Goal: Task Accomplishment & Management: Use online tool/utility

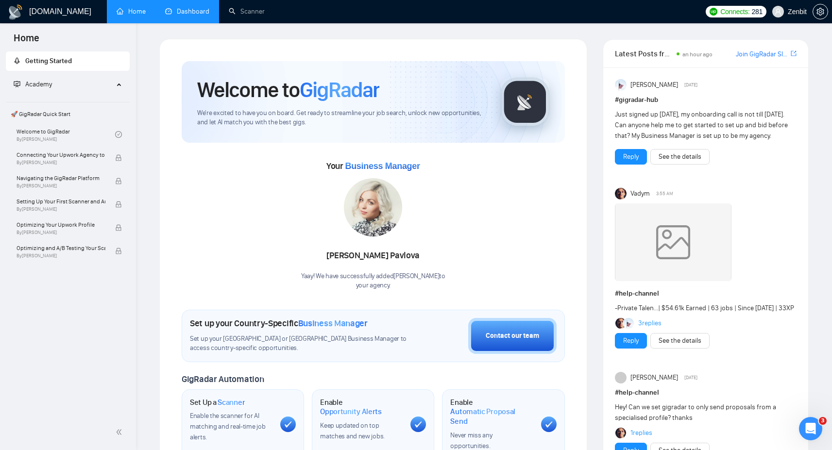
click at [186, 16] on link "Dashboard" at bounding box center [187, 11] width 44 height 8
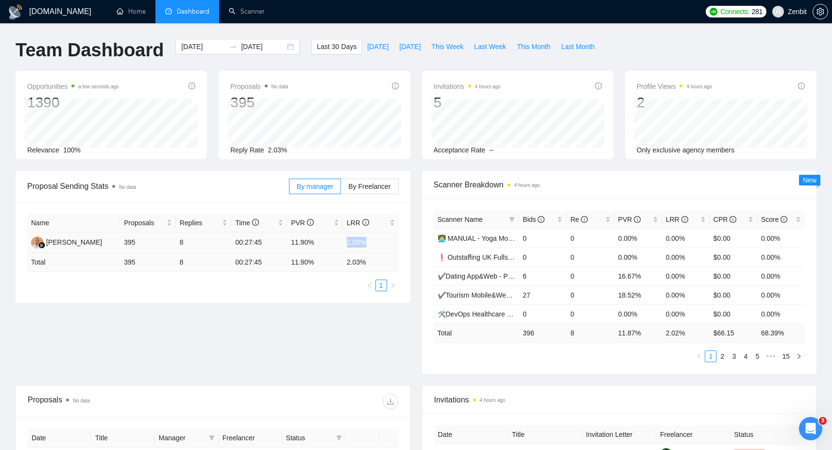
drag, startPoint x: 345, startPoint y: 244, endPoint x: 372, endPoint y: 244, distance: 27.2
click at [372, 244] on td "2.03%" at bounding box center [371, 243] width 56 height 20
click at [297, 303] on div "Proposal Sending Stats No data By manager By Freelancer Name Proposals Replies …" at bounding box center [416, 278] width 813 height 215
click at [241, 11] on link "Scanner" at bounding box center [247, 11] width 36 height 8
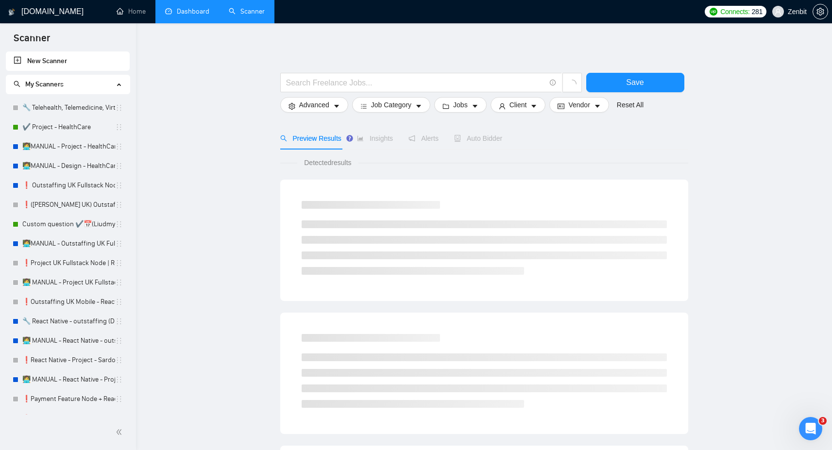
click at [201, 143] on main "Save Advanced Job Category Jobs Client Vendor Reset All Preview Results Insight…" at bounding box center [484, 436] width 665 height 795
